Goal: Information Seeking & Learning: Learn about a topic

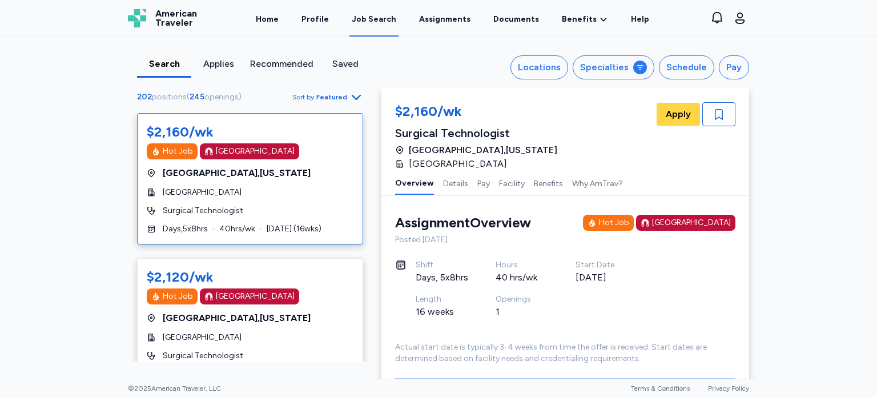
click at [796, 157] on div "Search Applies Recommended Saved Locations Specialties Schedule Pay 202 positio…" at bounding box center [438, 208] width 877 height 342
click at [553, 61] on div "Locations" at bounding box center [539, 68] width 43 height 14
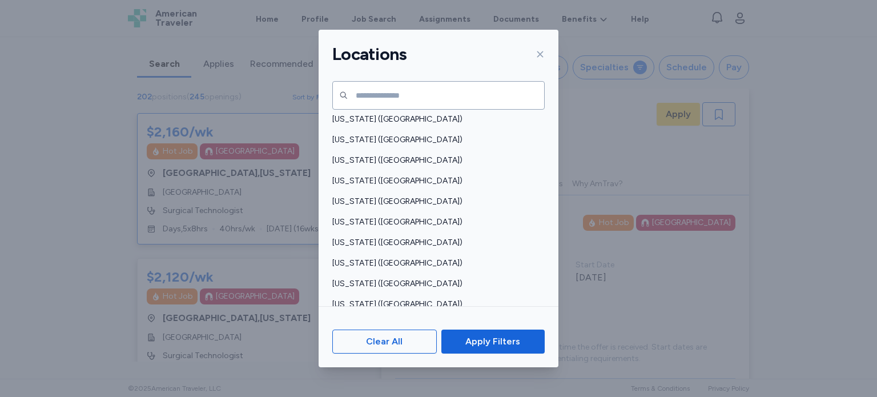
scroll to position [777, 0]
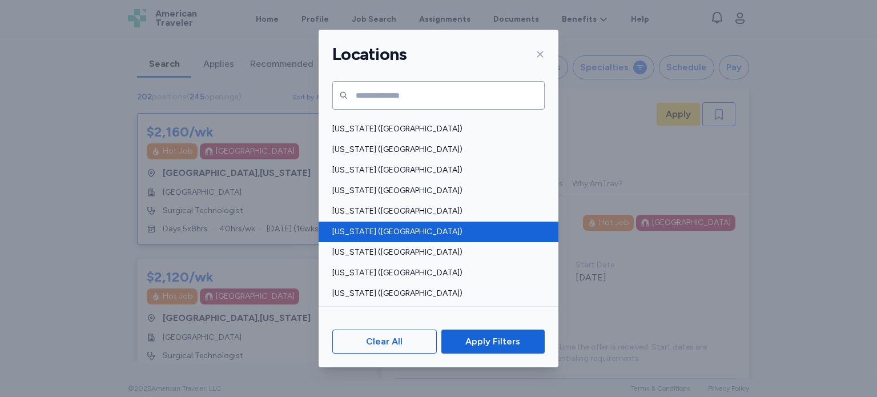
click at [422, 227] on span "[US_STATE] ([GEOGRAPHIC_DATA])" at bounding box center [435, 231] width 206 height 11
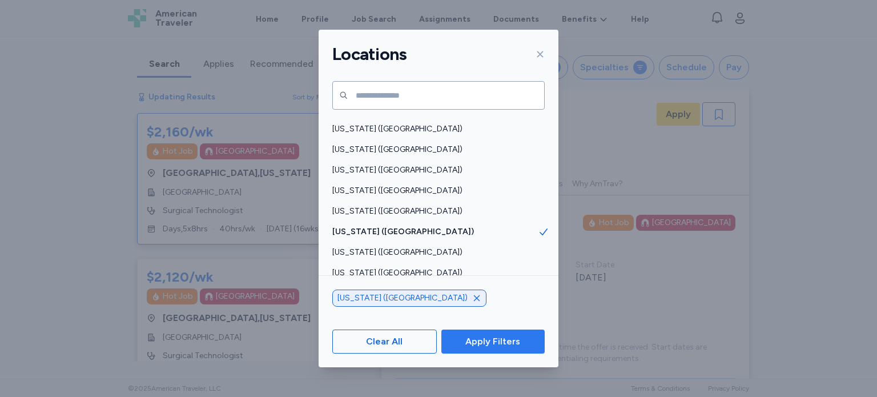
scroll to position [17, 0]
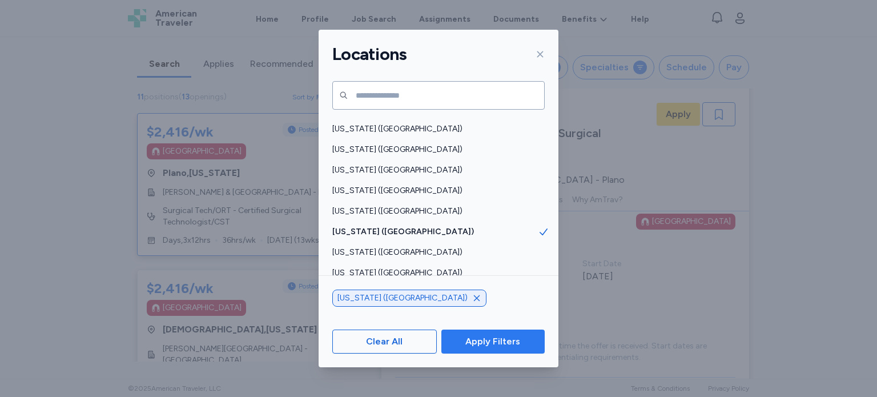
click at [478, 346] on span "Apply Filters" at bounding box center [493, 342] width 55 height 14
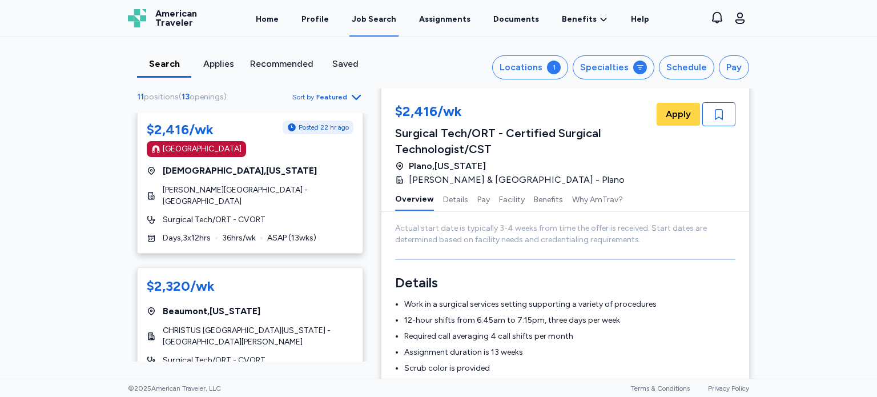
scroll to position [160, 0]
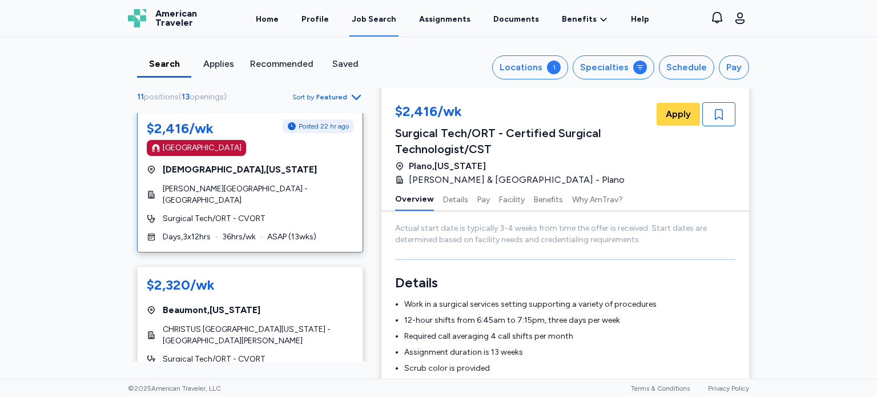
click at [258, 191] on span "[PERSON_NAME][GEOGRAPHIC_DATA] - [GEOGRAPHIC_DATA]" at bounding box center [258, 194] width 191 height 23
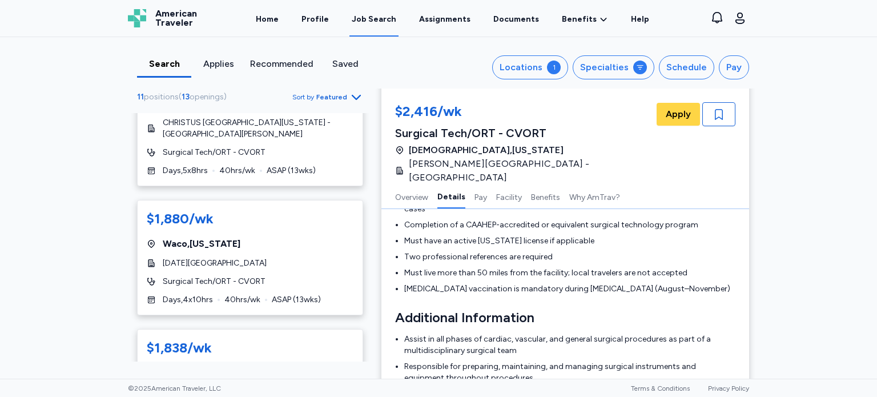
scroll to position [398, 0]
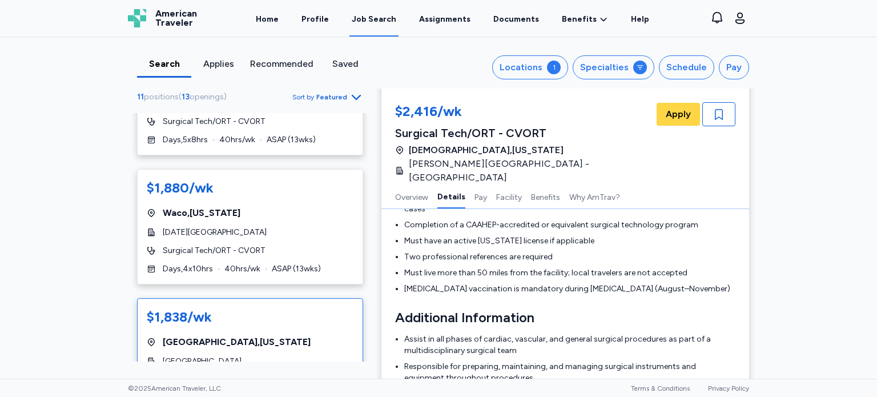
click at [192, 308] on div "$1,838/wk" at bounding box center [179, 317] width 65 height 18
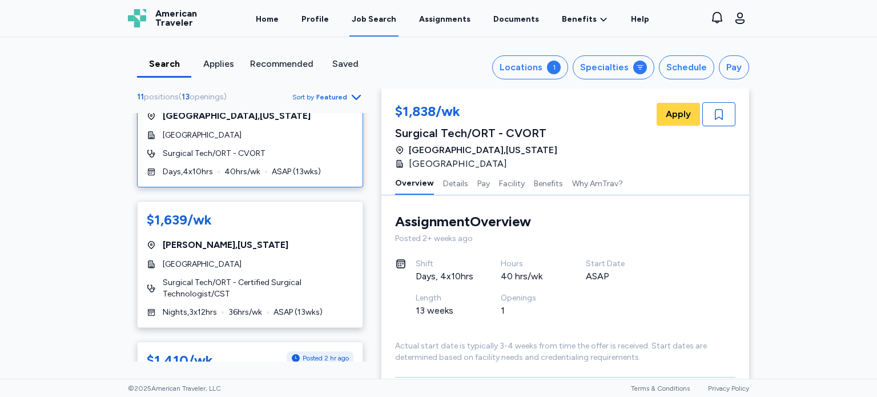
scroll to position [626, 0]
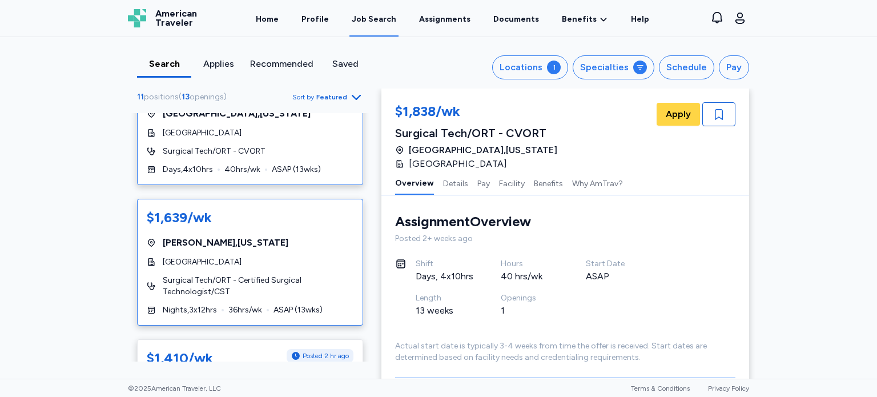
click at [187, 256] on span "[GEOGRAPHIC_DATA]" at bounding box center [202, 261] width 79 height 11
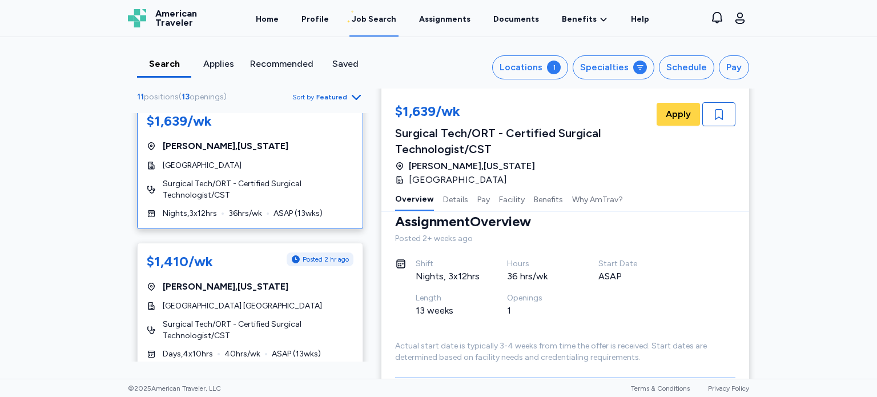
scroll to position [727, 0]
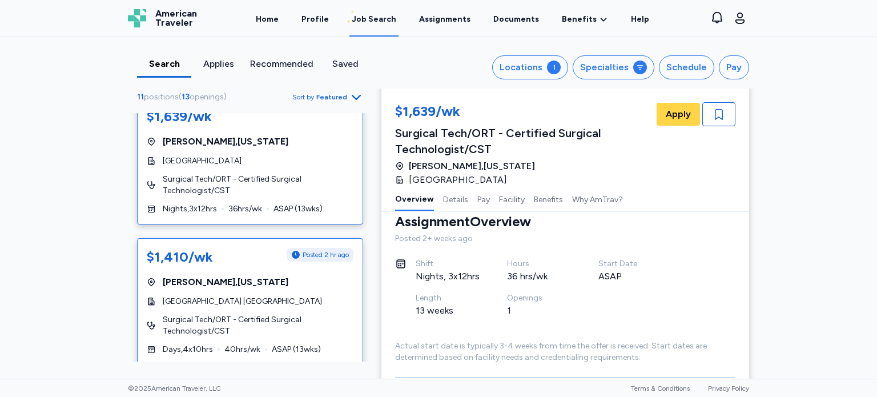
click at [206, 314] on span "Surgical Tech/ORT - Certified Surgical Technologist/CST" at bounding box center [258, 325] width 191 height 23
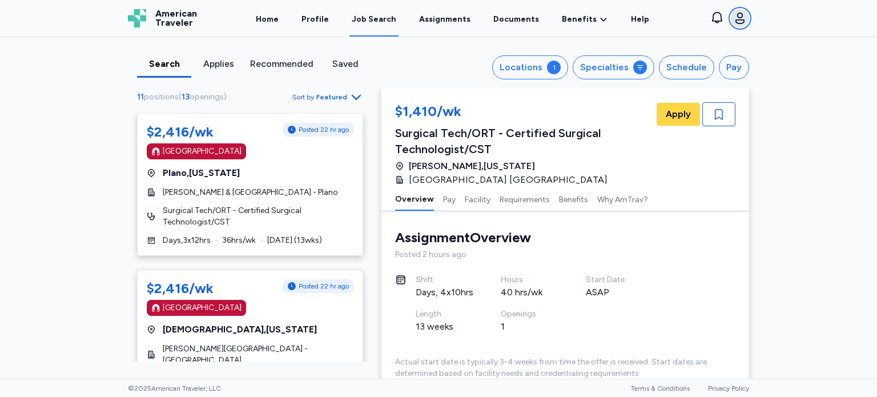
click at [745, 11] on icon "button" at bounding box center [740, 18] width 14 height 14
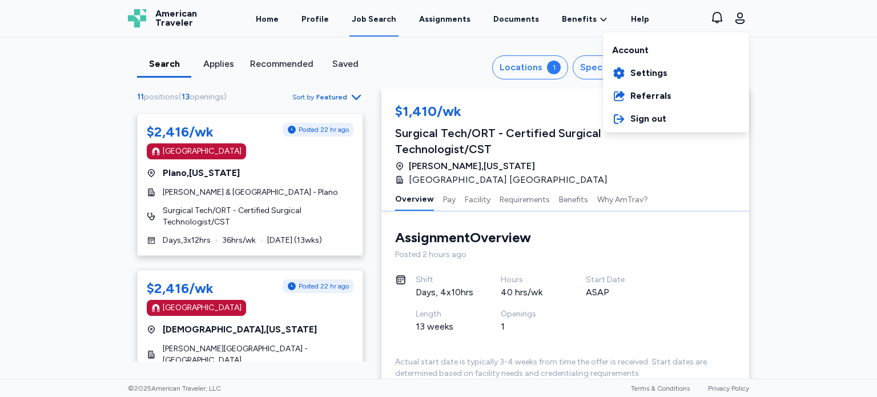
click at [327, 14] on div "American Traveler American Traveler Home Profile Job Search Assignments Documen…" at bounding box center [439, 18] width 640 height 37
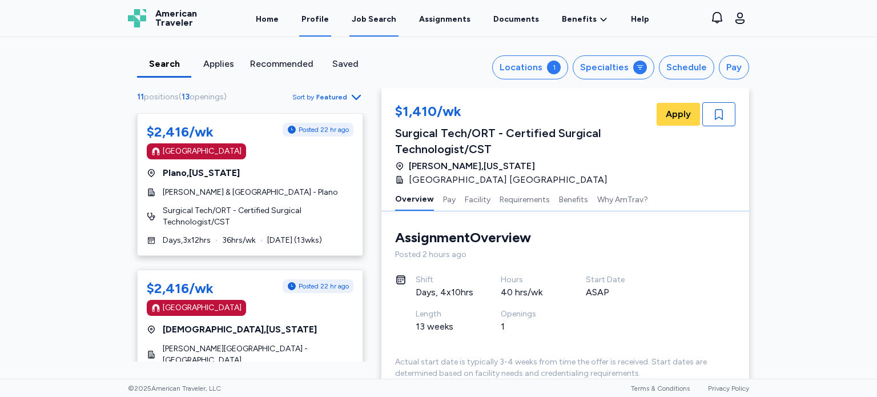
click at [323, 17] on link "Profile" at bounding box center [315, 18] width 32 height 35
